Goal: Navigation & Orientation: Find specific page/section

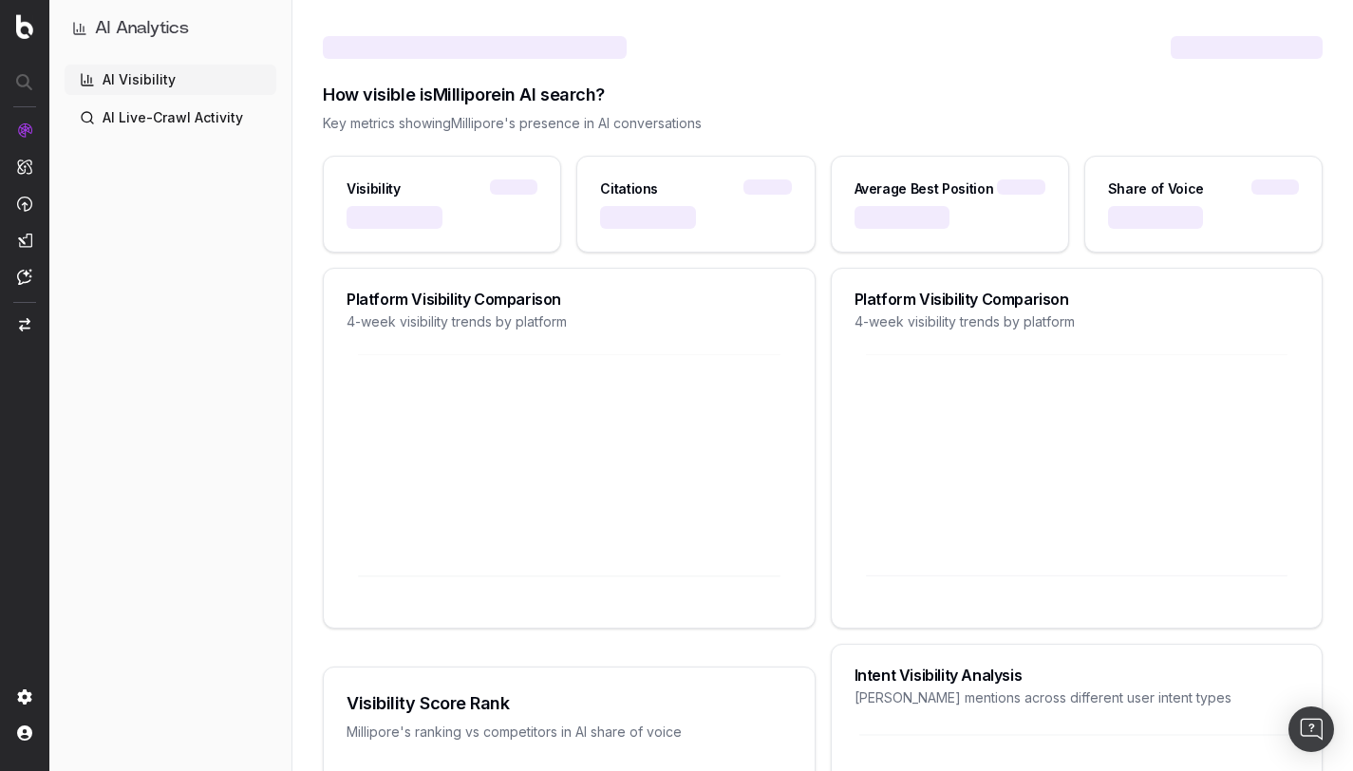
scroll to position [21, 0]
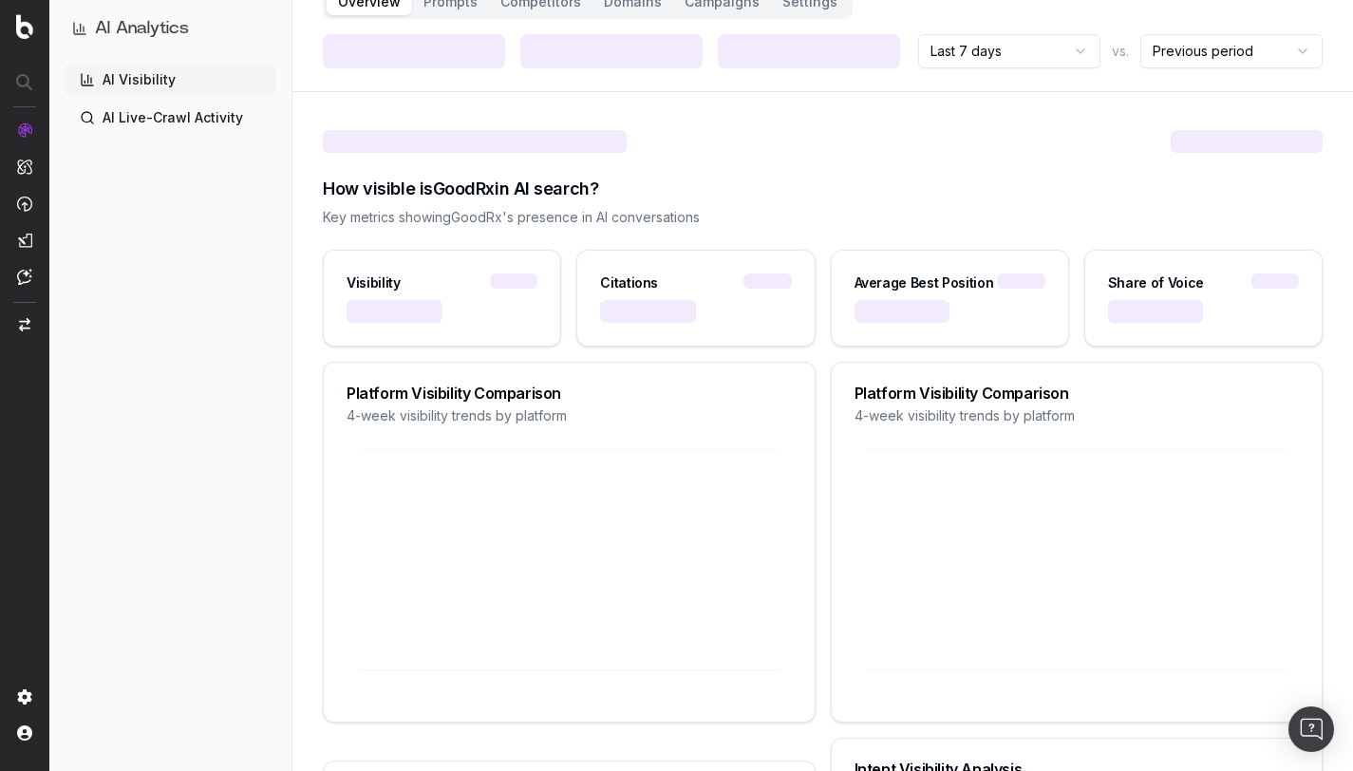
scroll to position [149, 0]
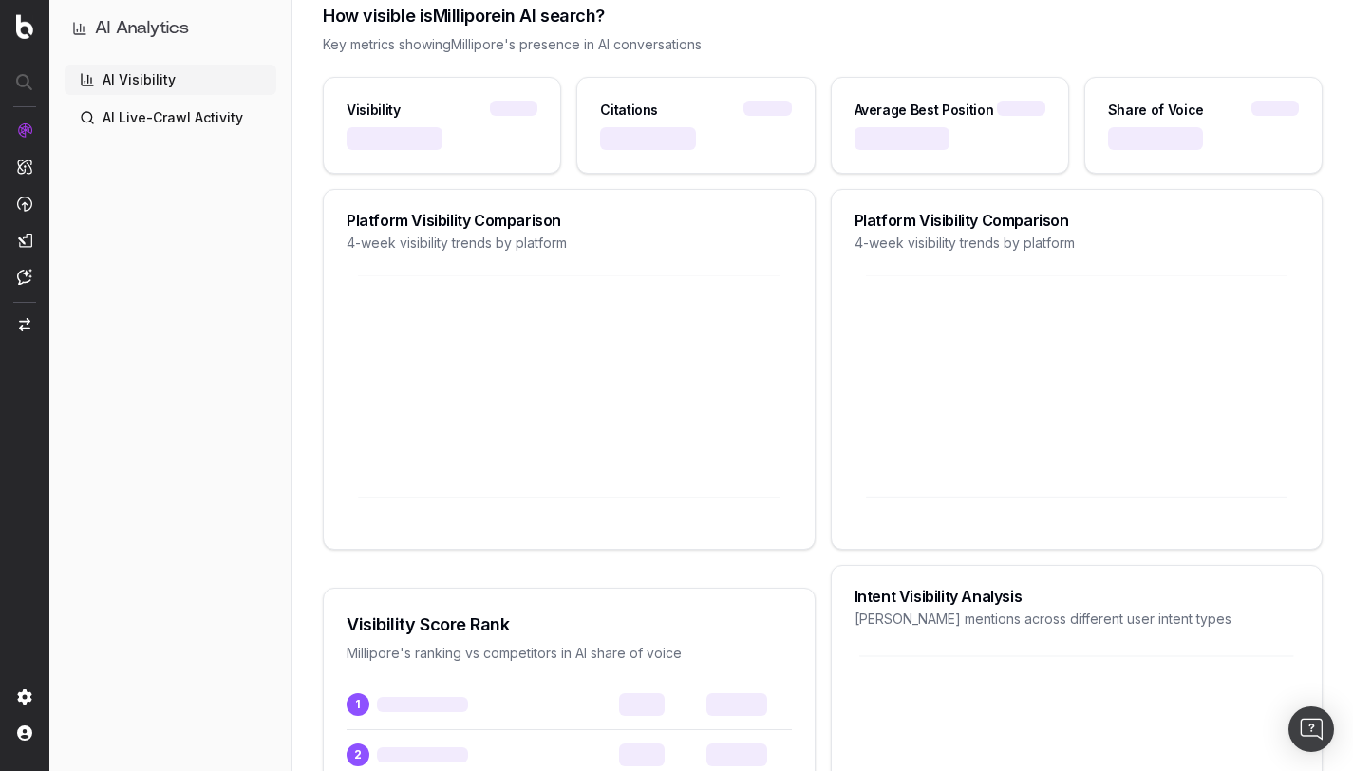
scroll to position [286, 0]
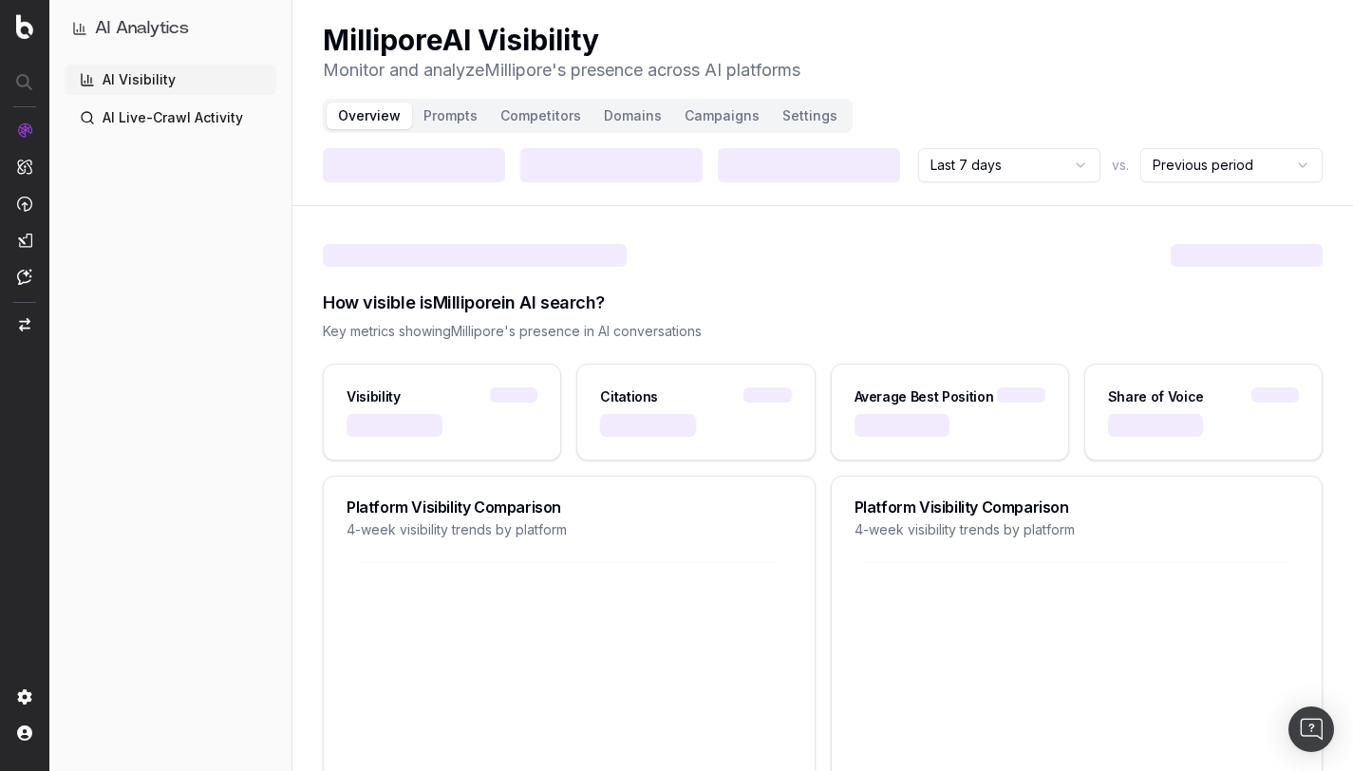
click at [445, 112] on button "Prompts" at bounding box center [450, 116] width 77 height 27
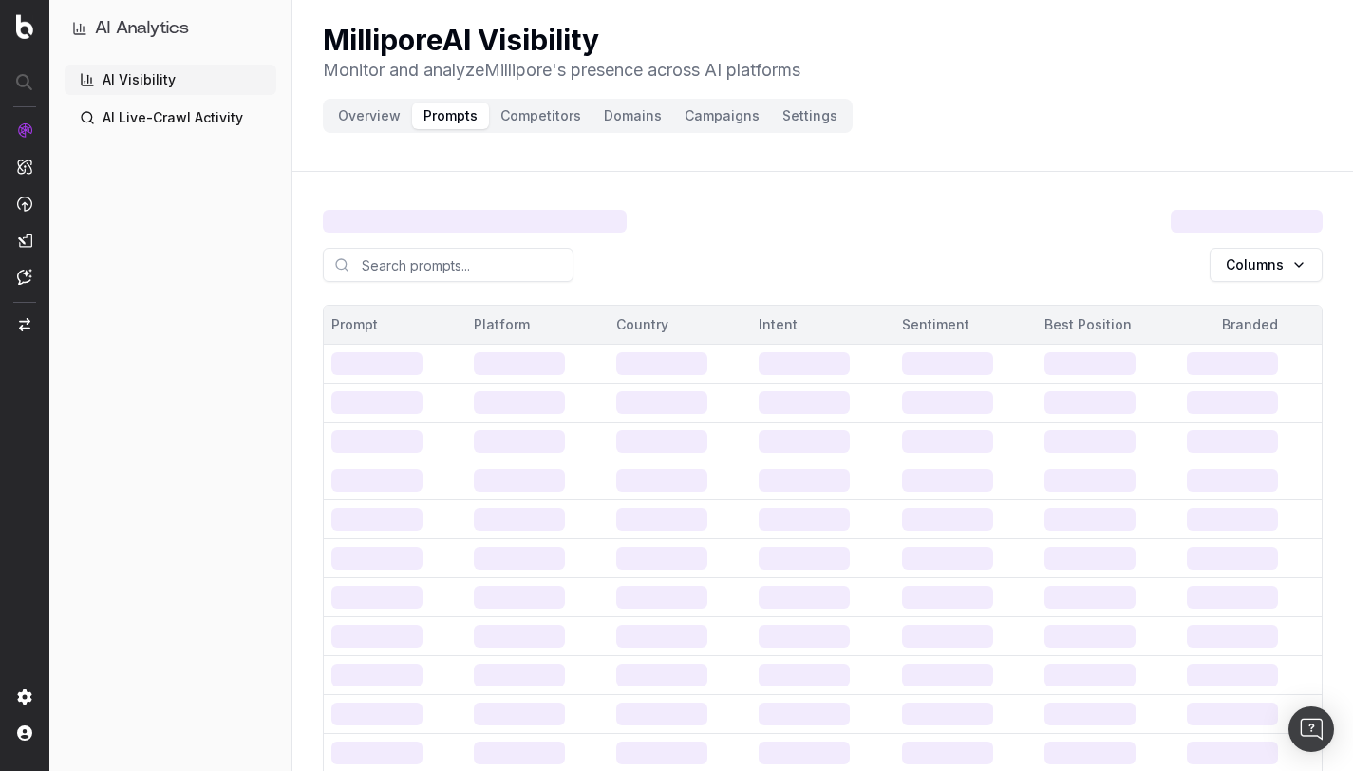
click at [357, 121] on button "Overview" at bounding box center [369, 116] width 85 height 27
